Goal: Navigation & Orientation: Find specific page/section

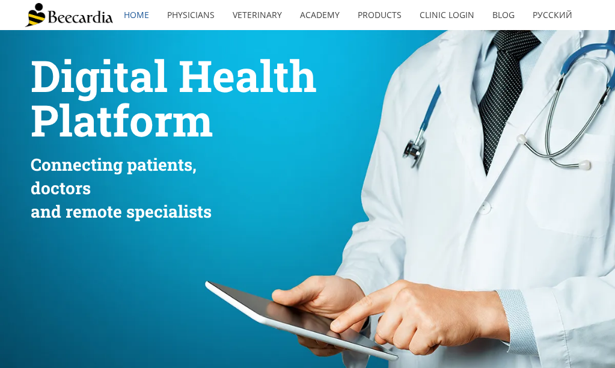
drag, startPoint x: 543, startPoint y: 64, endPoint x: 508, endPoint y: 59, distance: 35.2
click at [542, 65] on div at bounding box center [558, 229] width 52 height 349
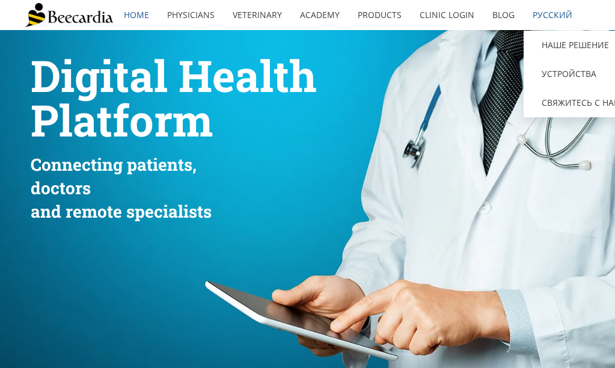
click at [557, 12] on link "Русский" at bounding box center [552, 15] width 58 height 28
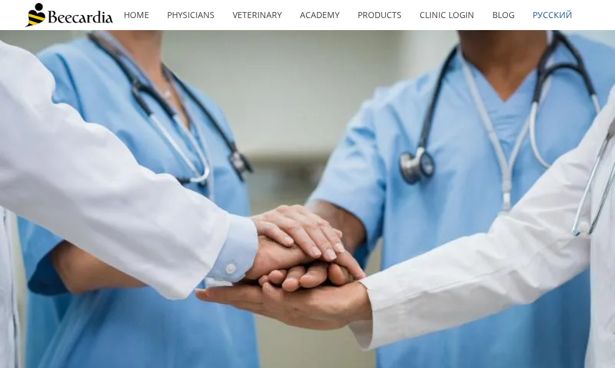
click at [38, 19] on img at bounding box center [69, 15] width 88 height 24
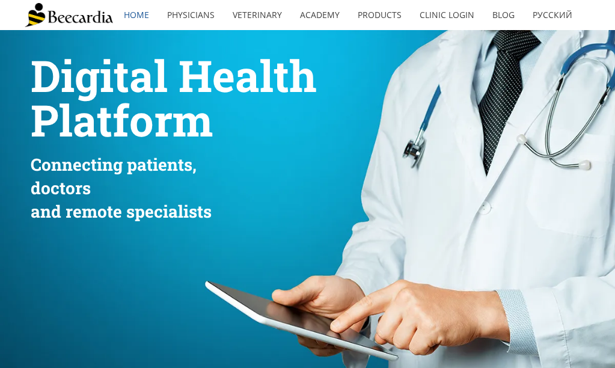
drag, startPoint x: 277, startPoint y: 163, endPoint x: 294, endPoint y: 141, distance: 27.9
click at [282, 155] on div "Connecting patients, doctors and remote specialists" at bounding box center [210, 188] width 358 height 77
